Goal: Find specific page/section: Find specific page/section

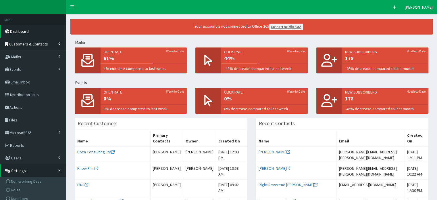
click at [15, 45] on span "Customers & Contacts" at bounding box center [28, 43] width 39 height 5
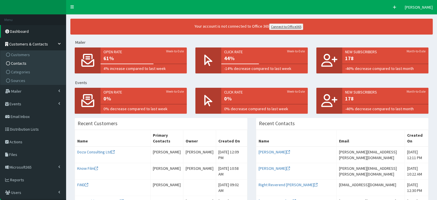
click at [14, 63] on span "Contacts" at bounding box center [19, 63] width 16 height 5
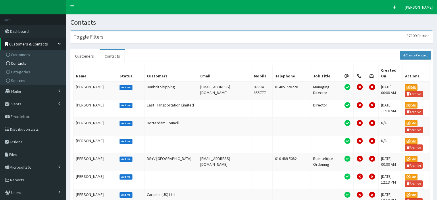
drag, startPoint x: 88, startPoint y: 37, endPoint x: 91, endPoint y: 40, distance: 3.9
click at [88, 38] on h3 "Toggle Filters" at bounding box center [89, 36] width 30 height 5
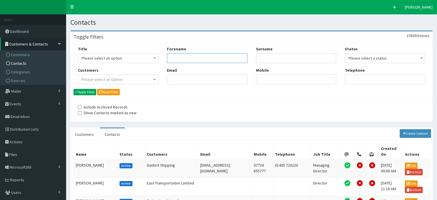
click at [176, 56] on input "Forename" at bounding box center [207, 58] width 81 height 10
type input "joanne"
click at [261, 59] on input "Surname" at bounding box center [296, 58] width 81 height 10
type input "morris"
click at [74, 89] on button "Apply Filter" at bounding box center [85, 92] width 23 height 6
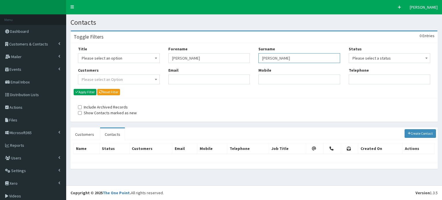
drag, startPoint x: 280, startPoint y: 60, endPoint x: 240, endPoint y: 58, distance: 40.6
click at [258, 58] on input "morris" at bounding box center [299, 58] width 82 height 10
drag, startPoint x: 213, startPoint y: 60, endPoint x: 148, endPoint y: 59, distance: 64.4
click at [148, 59] on div "Title Please select an option Mr Mrs Ms Miss Dr MP QC MBE MEP CBE" at bounding box center [254, 67] width 361 height 43
